Goal: Contribute content

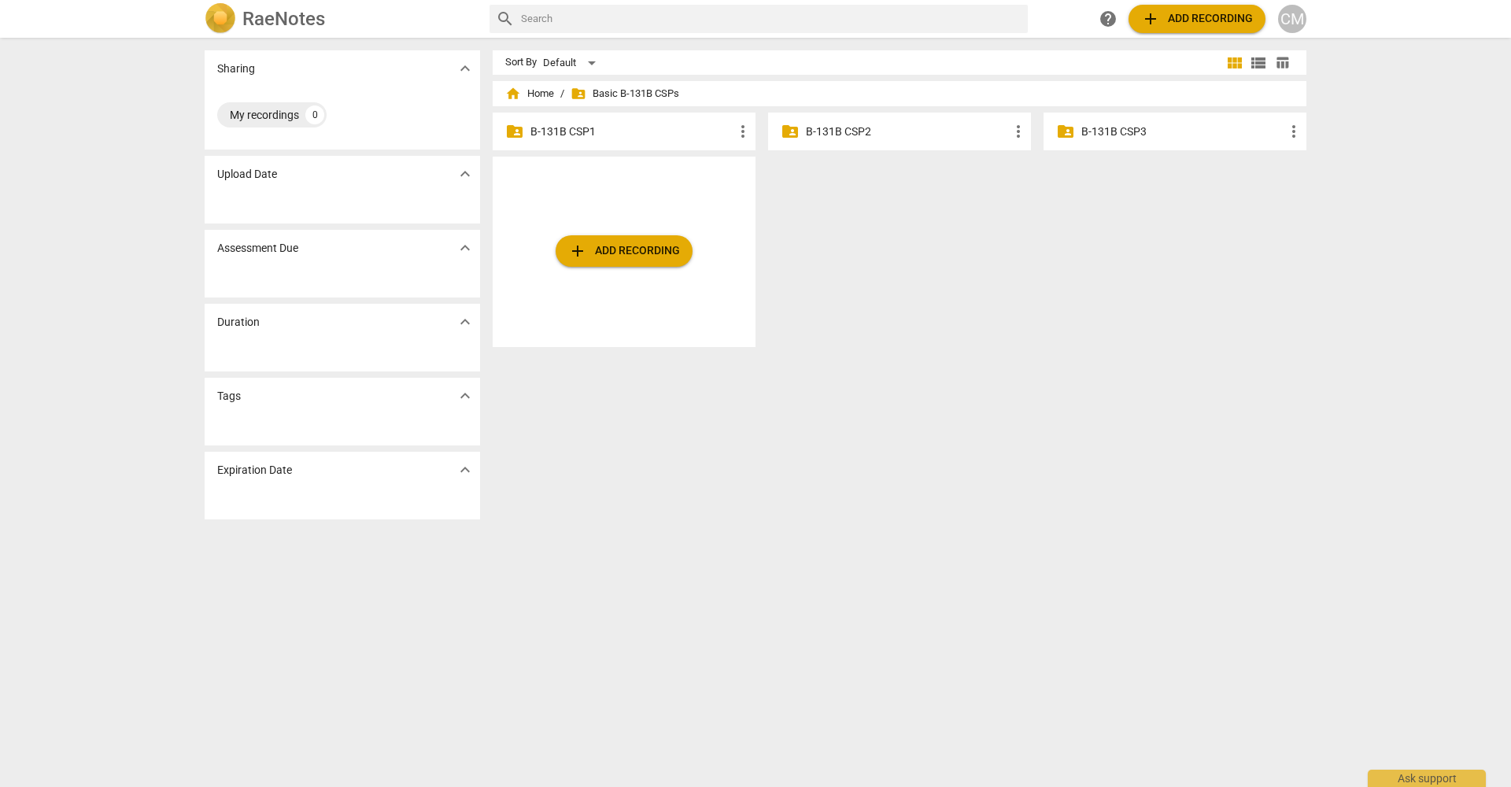
click at [587, 124] on p "B-131B CSP1" at bounding box center [632, 132] width 203 height 17
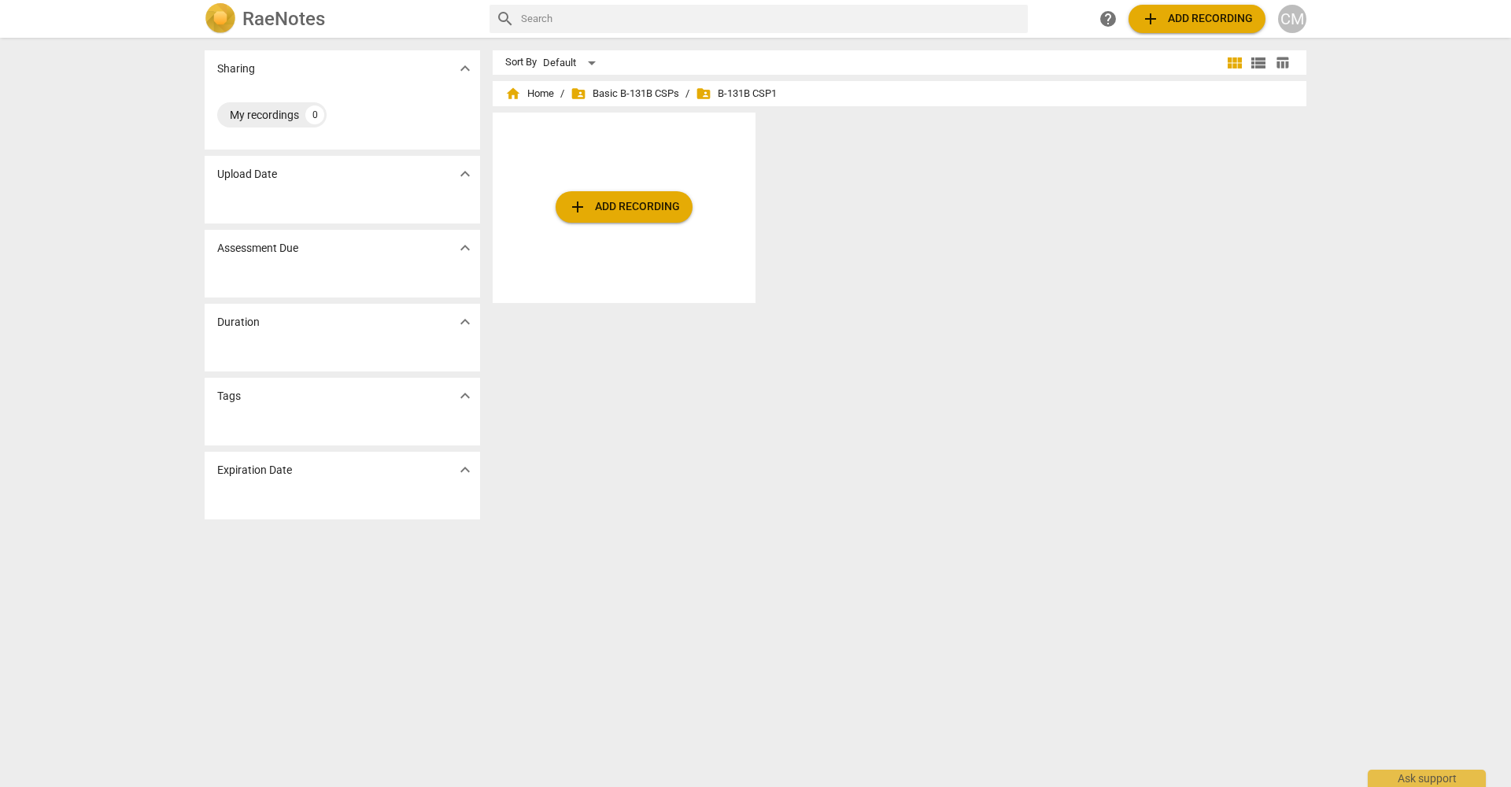
click at [625, 198] on span "add Add recording" at bounding box center [624, 207] width 112 height 19
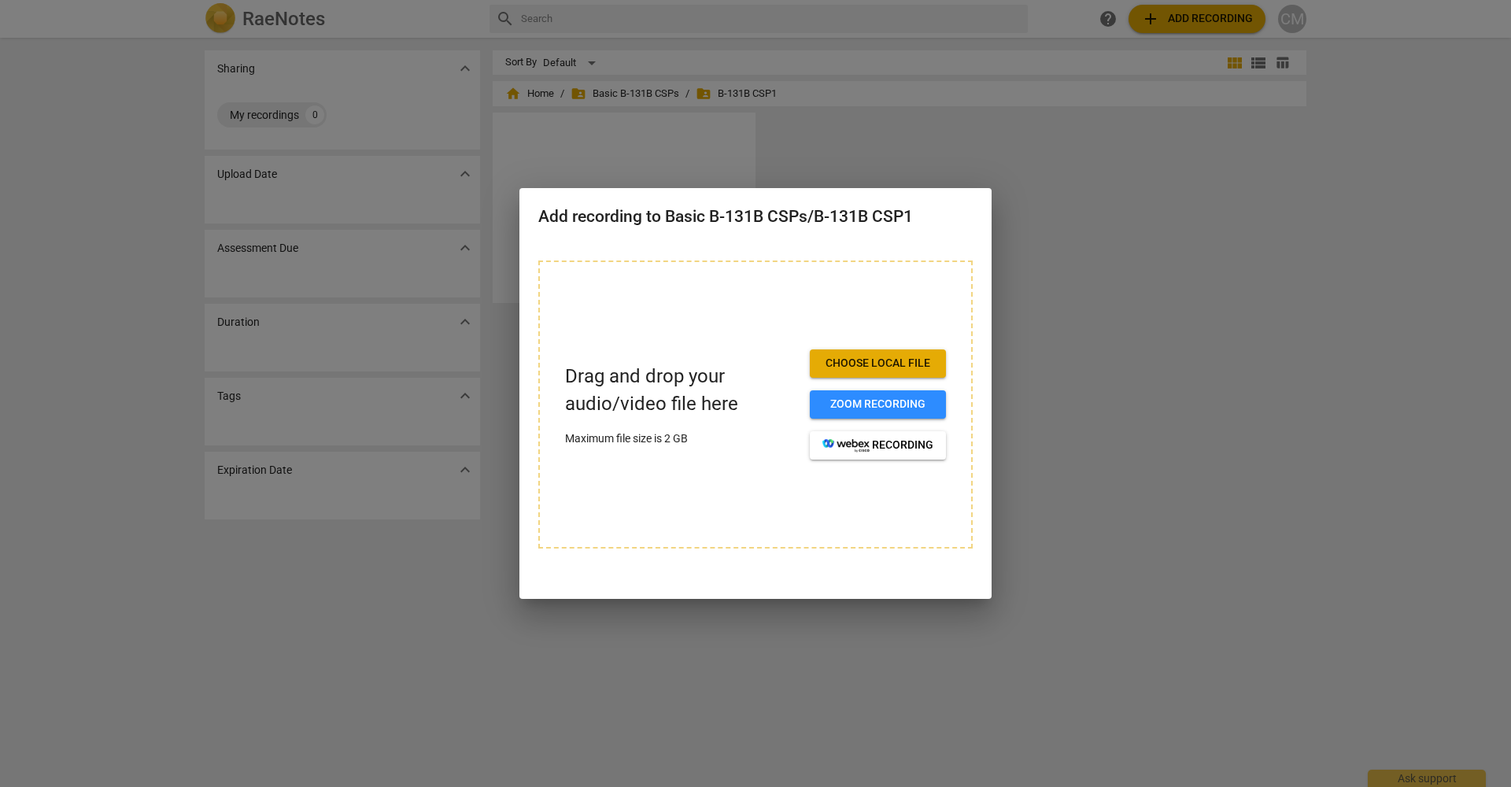
click at [1029, 338] on div at bounding box center [755, 393] width 1511 height 787
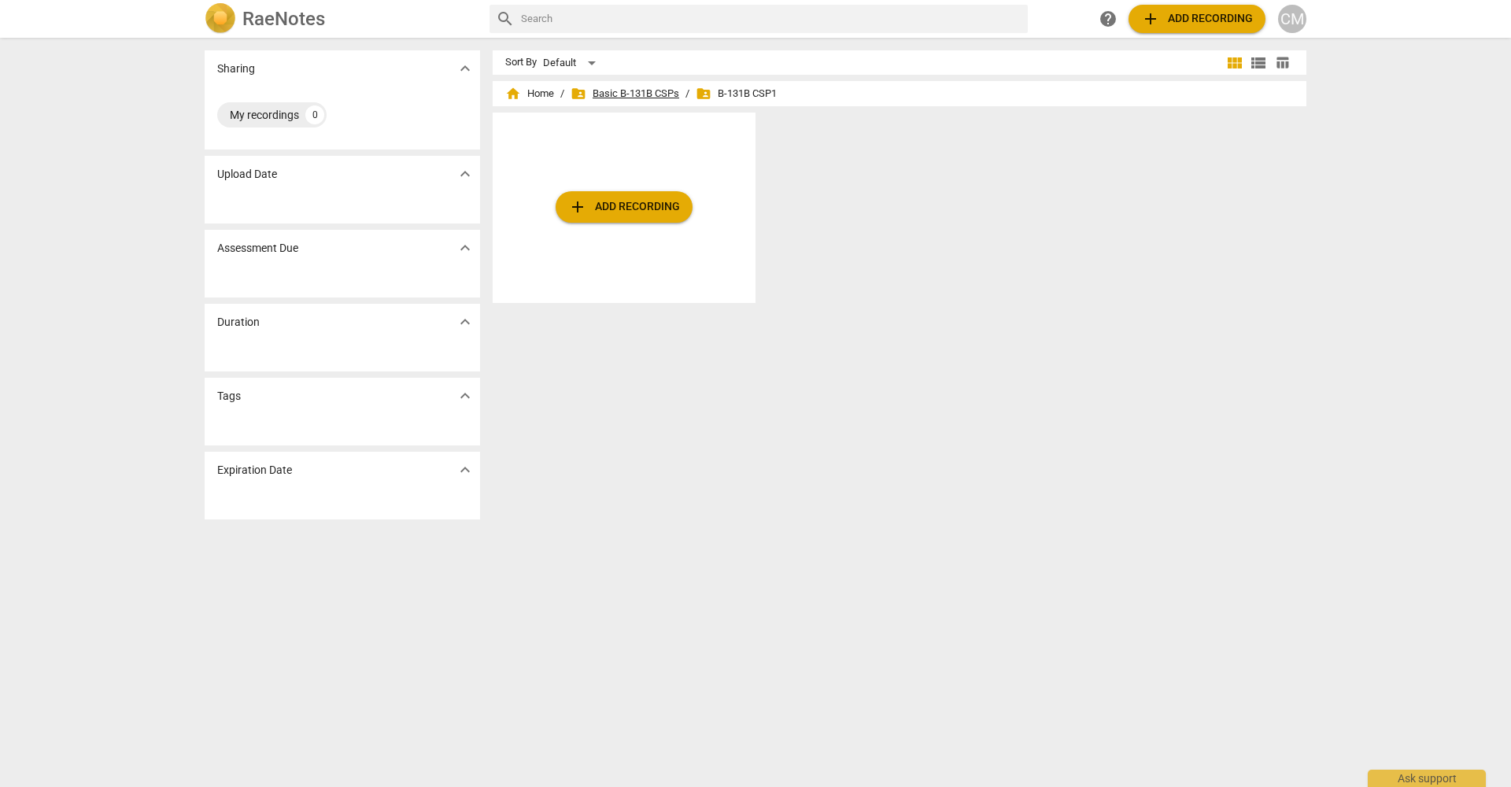
click at [648, 89] on span "folder_shared Basic B-131B CSPs" at bounding box center [625, 94] width 109 height 16
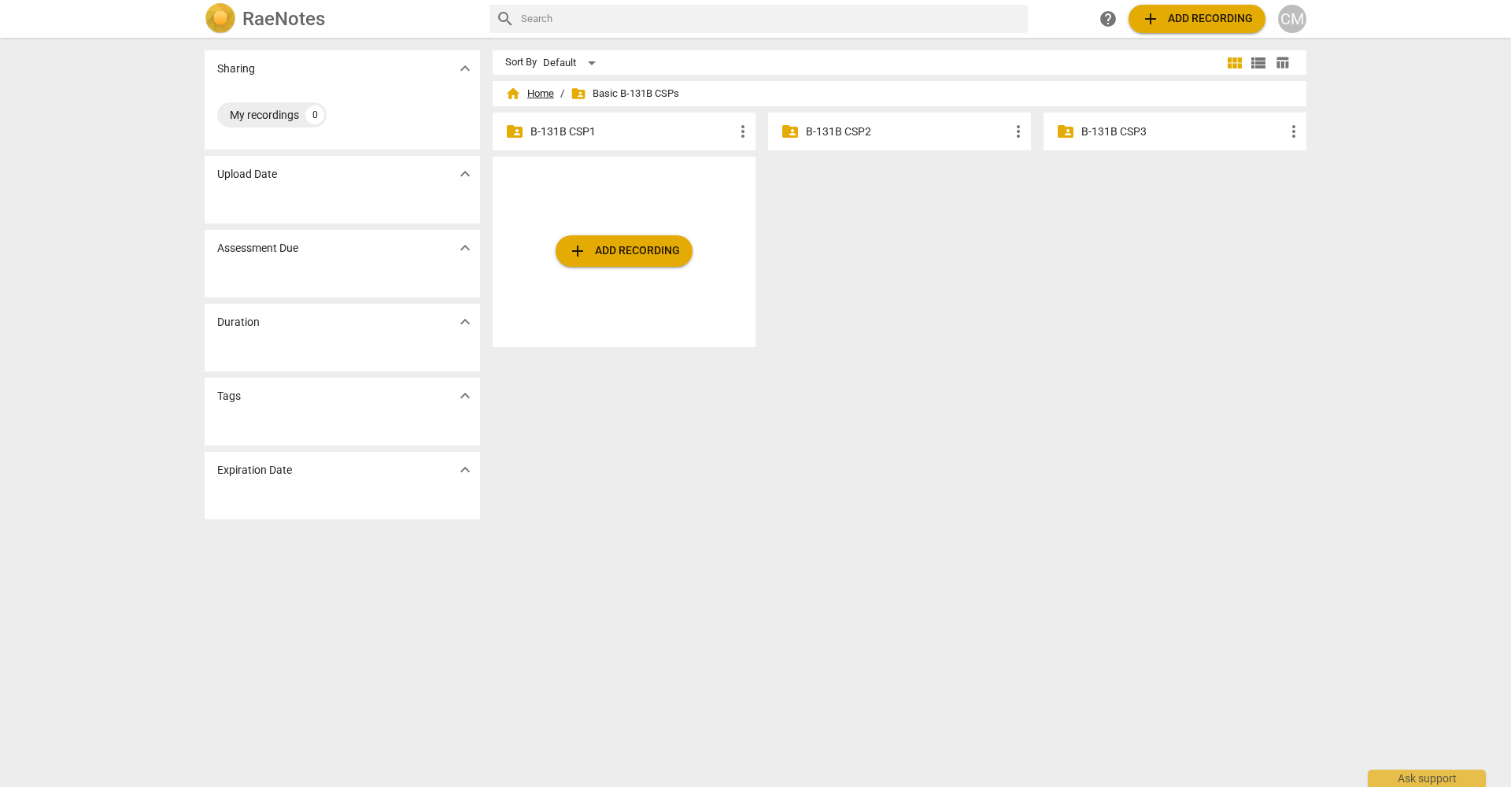
click at [539, 91] on span "home Home" at bounding box center [529, 94] width 49 height 16
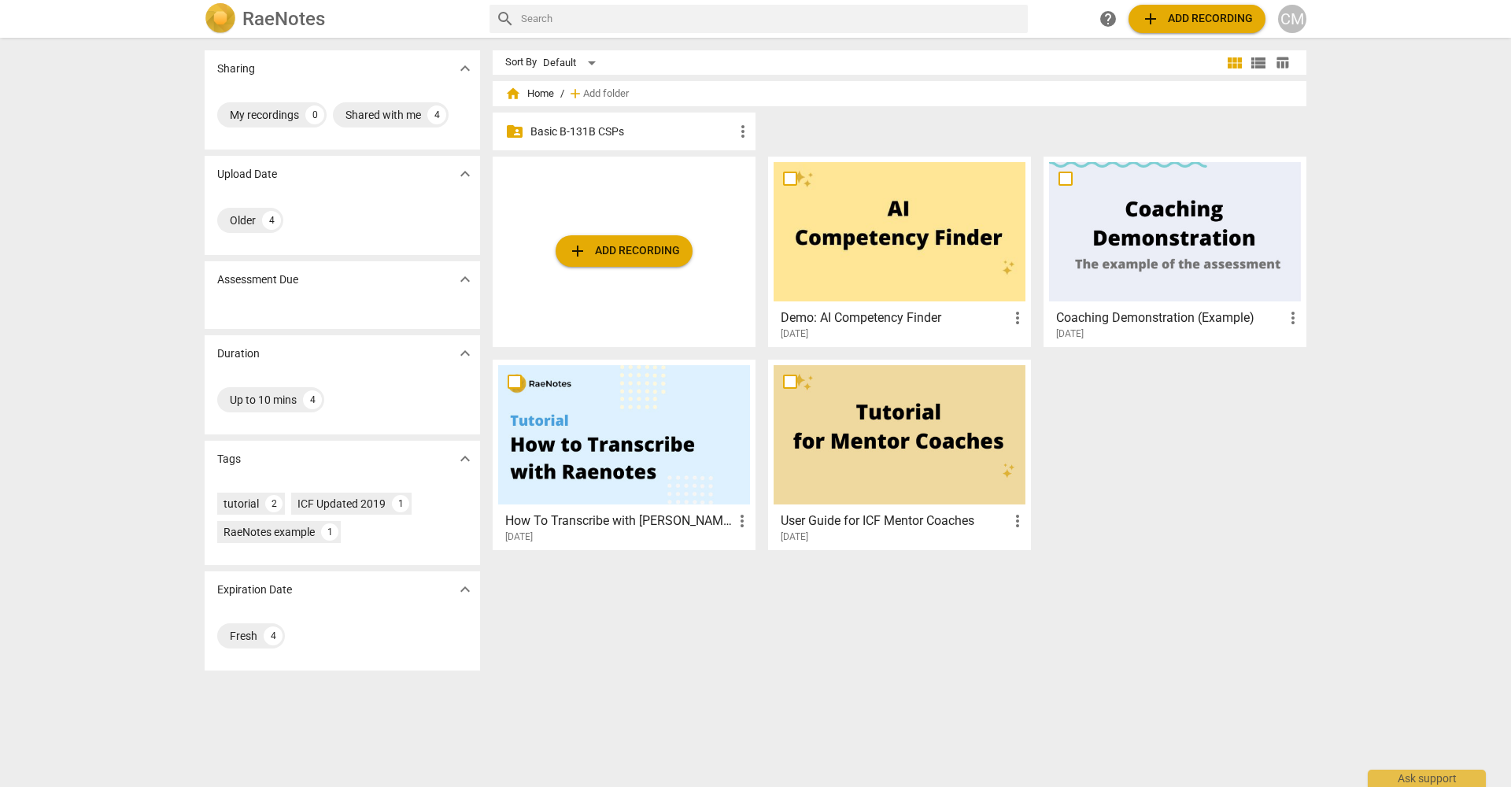
click at [738, 131] on span "more_vert" at bounding box center [743, 131] width 19 height 19
click at [834, 138] on div at bounding box center [755, 393] width 1511 height 787
click at [586, 131] on p "Basic B-131B CSPs" at bounding box center [632, 132] width 203 height 17
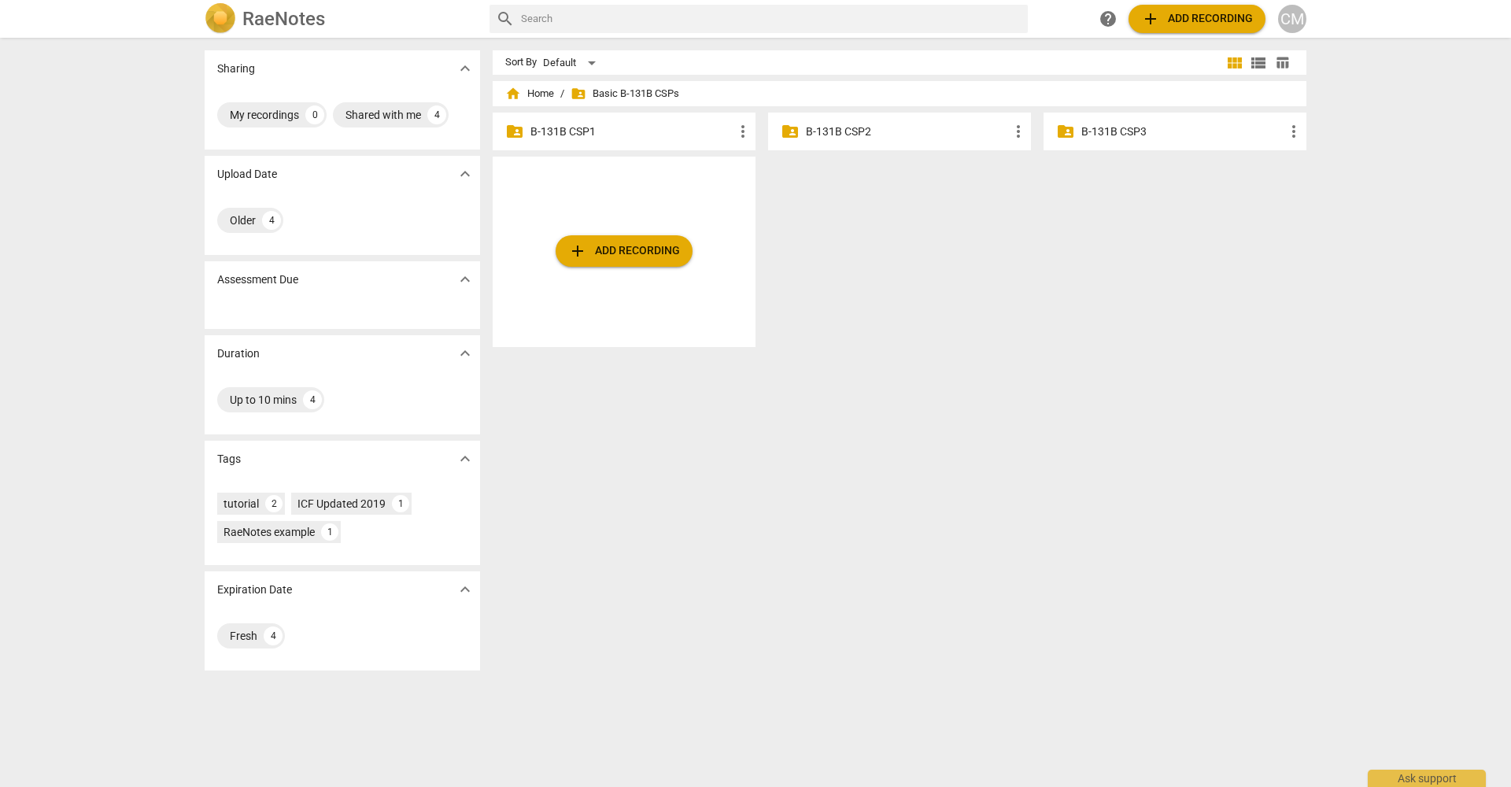
click at [595, 130] on p "B-131B CSP1" at bounding box center [632, 132] width 203 height 17
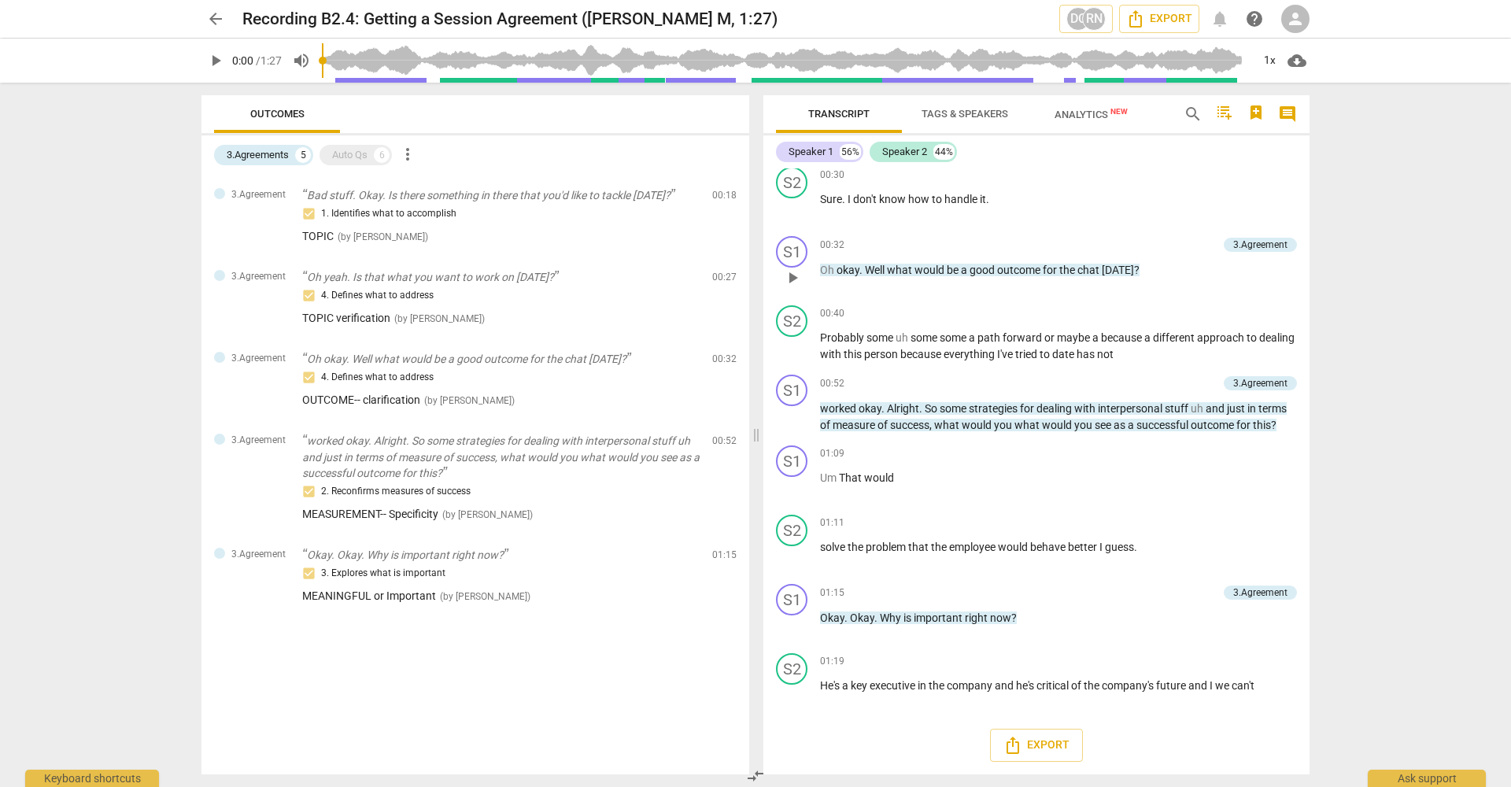
scroll to position [353, 0]
